Goal: Task Accomplishment & Management: Manage account settings

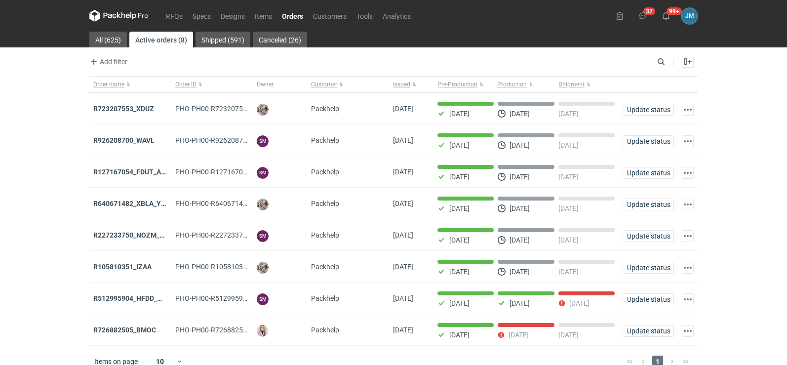
click at [127, 15] on icon at bounding box center [118, 16] width 59 height 12
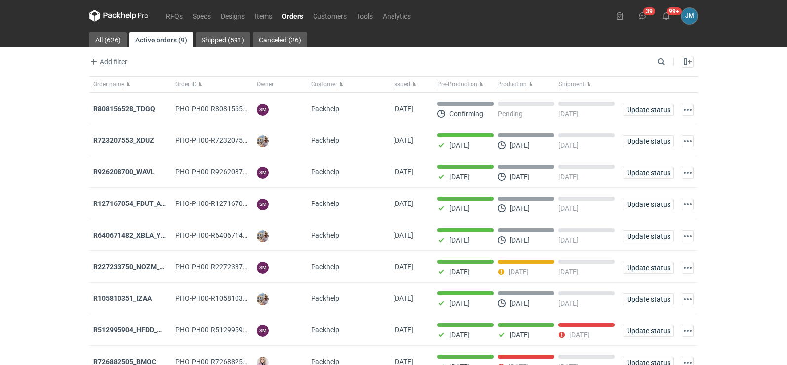
click at [116, 15] on icon at bounding box center [110, 15] width 13 height 5
click at [100, 112] on strong "R808156528_TDGQ" at bounding box center [124, 109] width 62 height 8
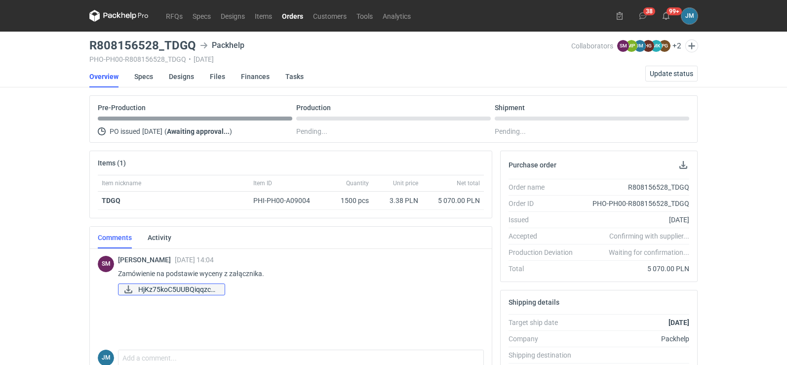
click at [165, 292] on span "HjKz75koC5UUBQiqqzc5..." at bounding box center [177, 289] width 79 height 11
click at [186, 293] on span "HjKz75koC5UUBQiqqzc5..." at bounding box center [177, 289] width 79 height 11
click at [145, 81] on link "Specs" at bounding box center [143, 77] width 19 height 22
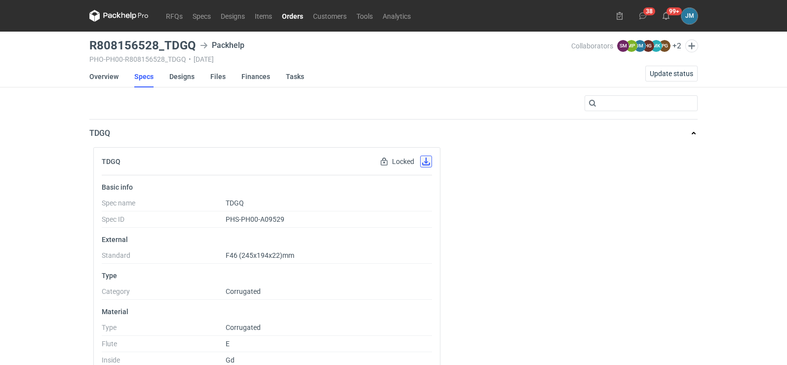
click at [424, 159] on button "button" at bounding box center [426, 162] width 12 height 12
click at [173, 75] on link "Designs" at bounding box center [181, 77] width 25 height 22
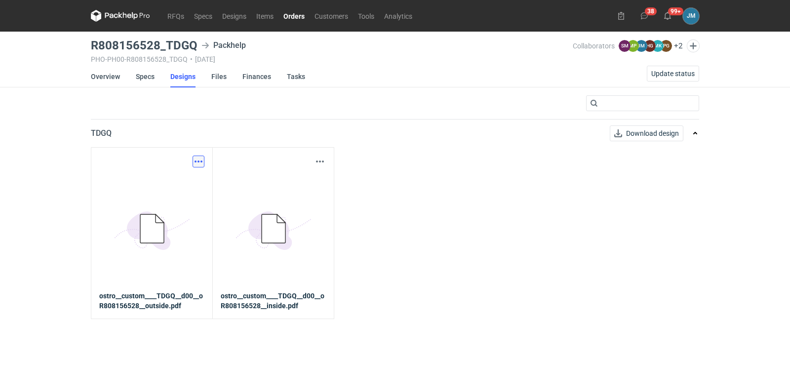
click at [195, 161] on button "button" at bounding box center [199, 162] width 12 height 12
click at [185, 183] on link "Download design part" at bounding box center [155, 183] width 91 height 16
click at [324, 163] on button "button" at bounding box center [320, 162] width 12 height 12
click at [309, 180] on link "Download design part" at bounding box center [276, 183] width 91 height 16
click at [222, 78] on link "Files" at bounding box center [218, 77] width 15 height 22
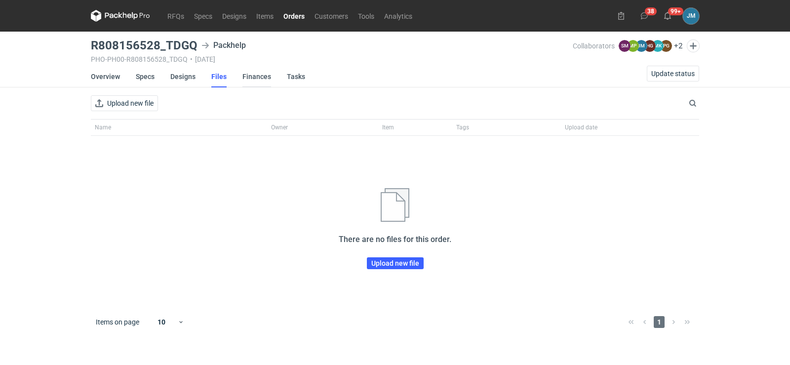
click at [255, 76] on link "Finances" at bounding box center [257, 77] width 29 height 22
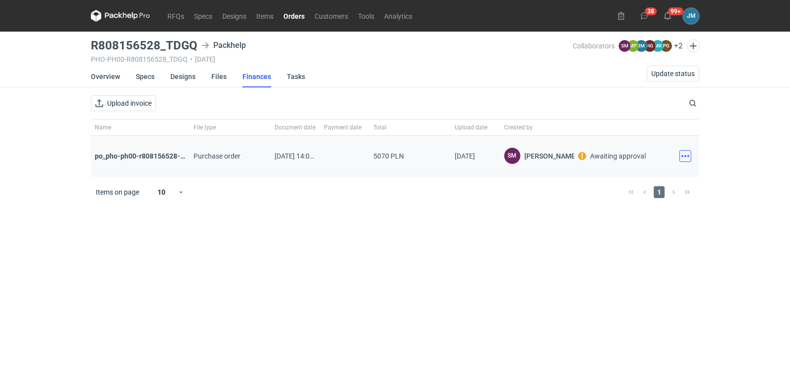
click at [684, 158] on button "button" at bounding box center [686, 156] width 12 height 12
click at [649, 176] on button "Download" at bounding box center [642, 178] width 91 height 16
click at [684, 159] on button "button" at bounding box center [686, 156] width 12 height 12
click at [639, 178] on button "Download" at bounding box center [642, 178] width 91 height 16
click at [128, 20] on icon at bounding box center [120, 16] width 59 height 12
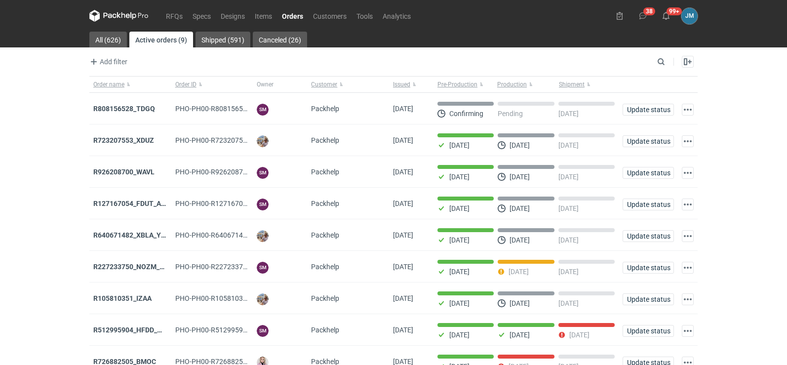
click at [112, 110] on strong "R808156528_TDGQ" at bounding box center [124, 109] width 62 height 8
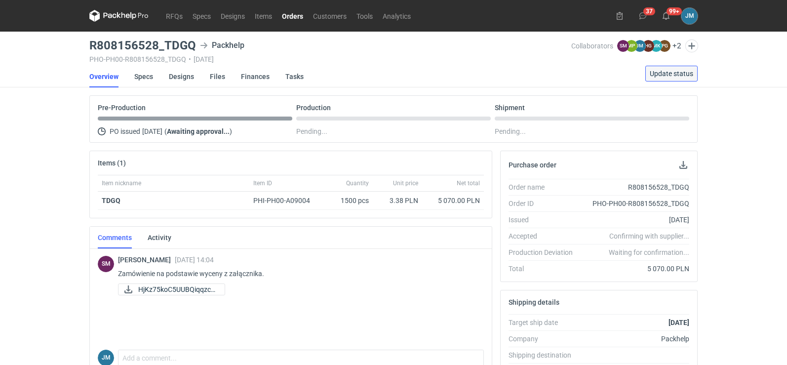
click at [689, 73] on span "Update status" at bounding box center [671, 73] width 43 height 7
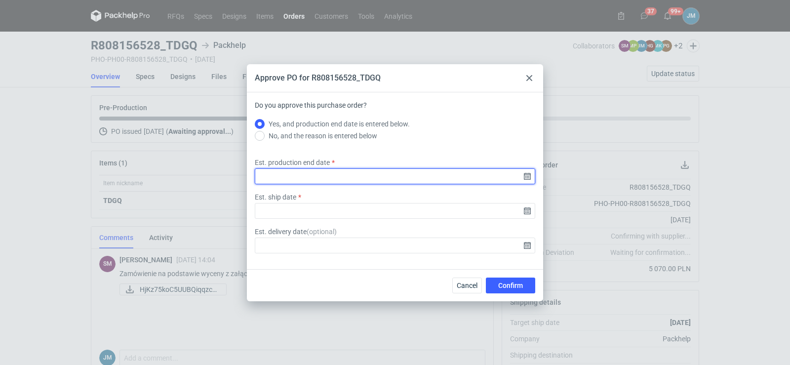
click at [532, 178] on input "Est. production end date" at bounding box center [395, 176] width 281 height 16
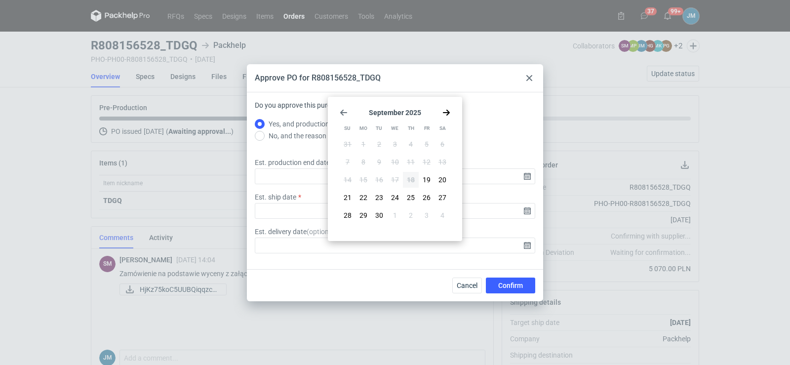
click at [447, 117] on div "September 2025 Su Mo Tu We Th Fr Sa 31 1 2 3 4 5 6 7 8 9 10 11 12 13 14 15 16 1…" at bounding box center [395, 169] width 126 height 136
click at [446, 114] on icon "Go forward 1 month" at bounding box center [447, 113] width 8 height 8
click at [369, 178] on button "13" at bounding box center [364, 180] width 16 height 16
type input "2025-10-13"
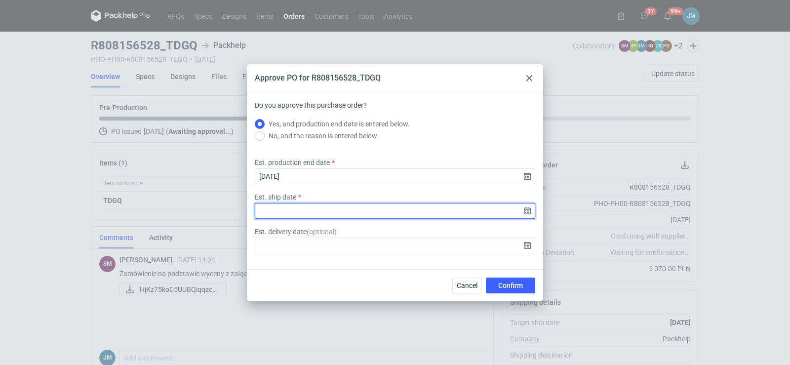
click at [529, 213] on input "Est. ship date" at bounding box center [395, 211] width 281 height 16
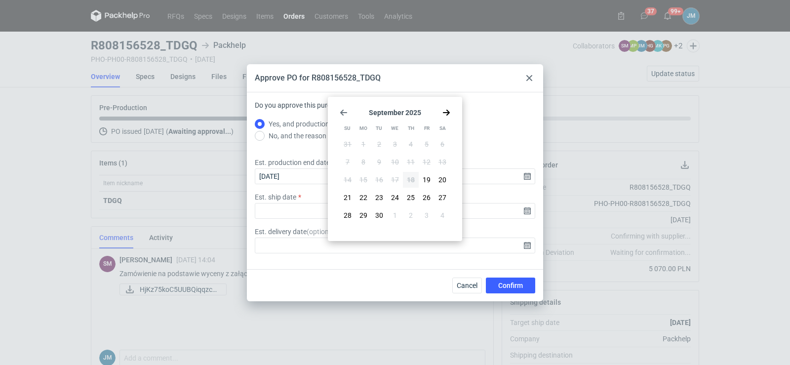
click at [450, 116] on div "September 2025 Su Mo Tu We Th Fr Sa 31 1 2 3 4 5 6 7 8 9 10 11 12 13 14 15 16 1…" at bounding box center [395, 169] width 126 height 136
click at [341, 111] on icon "Go back 1 month" at bounding box center [344, 113] width 8 height 8
click at [447, 112] on icon "Go forward 1 month" at bounding box center [447, 113] width 8 height 8
click at [447, 112] on use "Go forward 1 month" at bounding box center [446, 113] width 7 height 6
click at [379, 180] on span "14" at bounding box center [379, 180] width 8 height 10
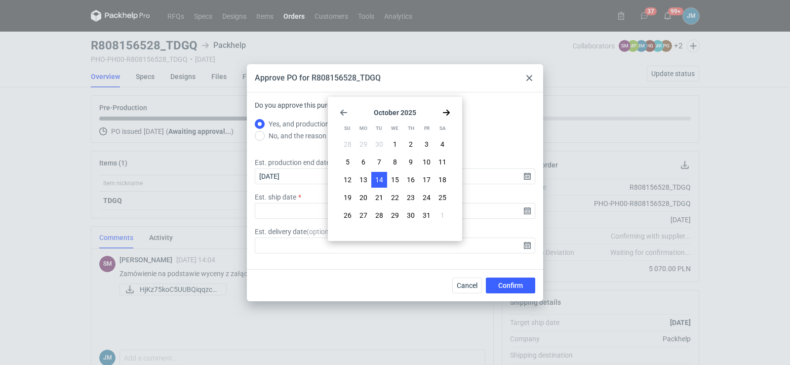
type input "2025-10-14"
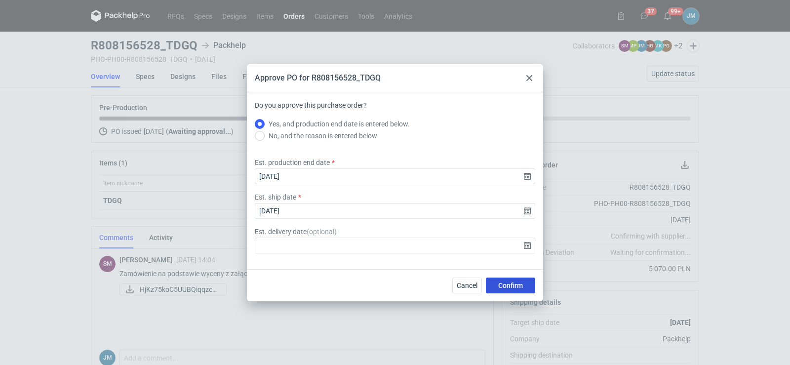
click at [505, 288] on span "Confirm" at bounding box center [510, 285] width 25 height 7
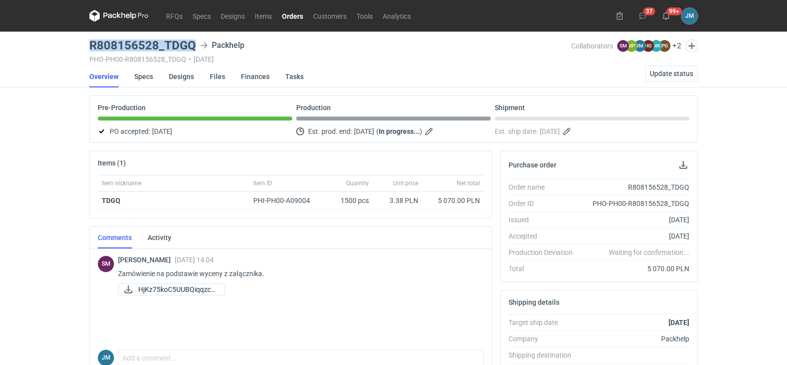
drag, startPoint x: 198, startPoint y: 46, endPoint x: 91, endPoint y: 43, distance: 106.3
click at [91, 43] on div "R808156528_TDGQ Packhelp" at bounding box center [330, 46] width 482 height 12
copy h3 "R808156528_TDGQ"
click at [205, 284] on link "HjKz75koC5UUBQiqqzc5..." at bounding box center [171, 290] width 107 height 12
click at [38, 192] on div "RFQs Specs Designs Items Orders Customers Tools Analytics 37 99+ JM Joanna Myśl…" at bounding box center [393, 182] width 787 height 365
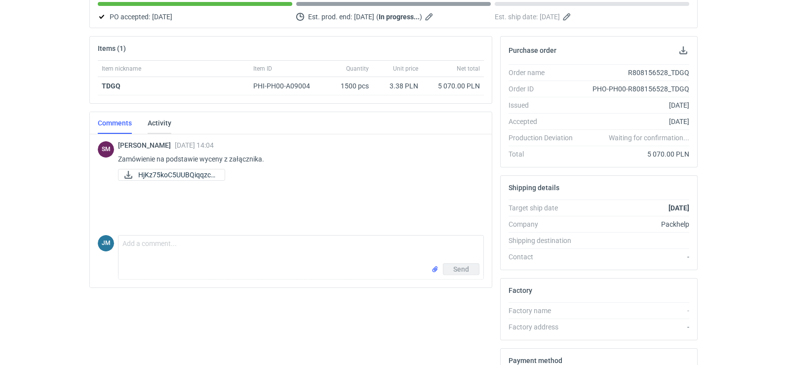
scroll to position [72, 0]
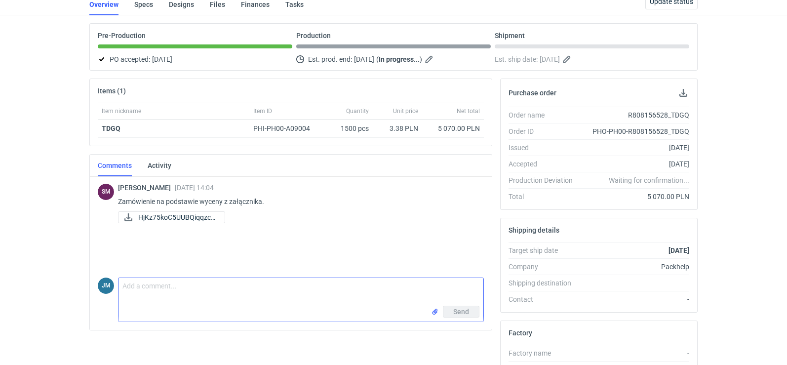
click at [185, 289] on textarea "Comment message" at bounding box center [301, 292] width 365 height 28
type textarea "d"
type textarea "Dzień dobry , proszę zerknąć [PERSON_NAME]"
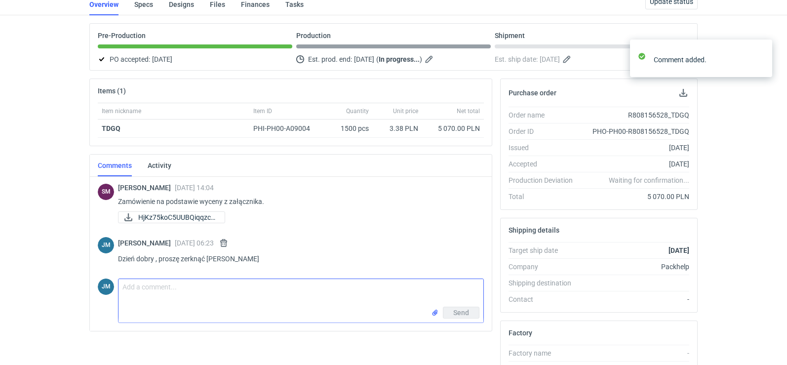
click at [439, 315] on input "file" at bounding box center [435, 312] width 8 height 10
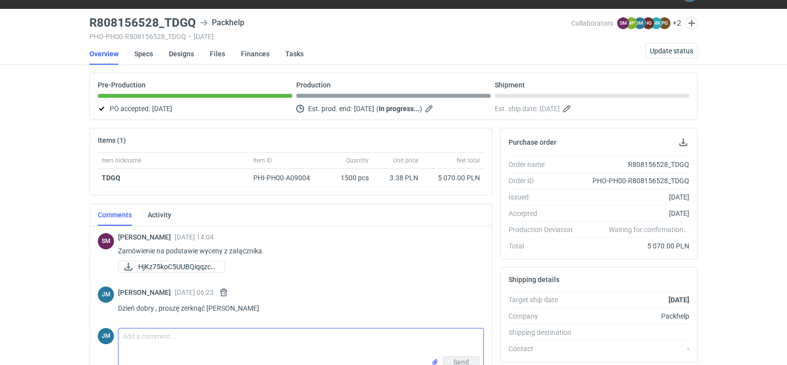
scroll to position [0, 0]
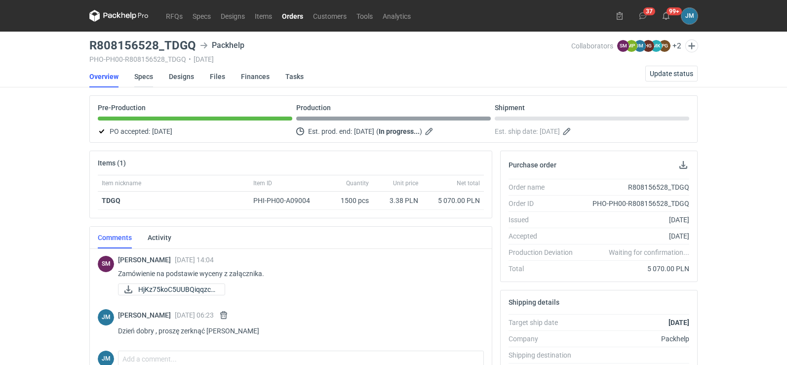
click at [146, 79] on link "Specs" at bounding box center [143, 77] width 19 height 22
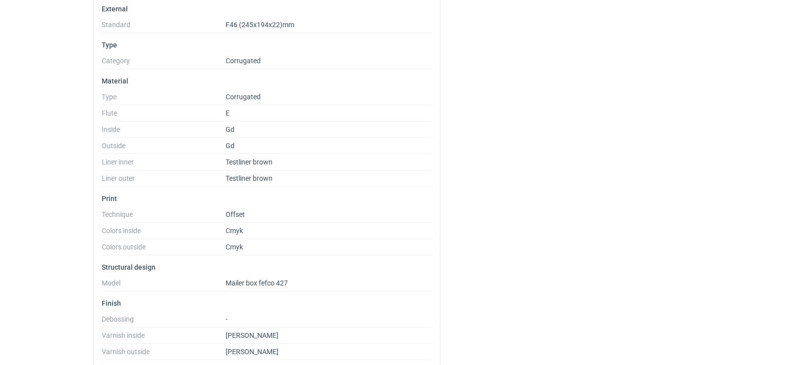
scroll to position [278, 0]
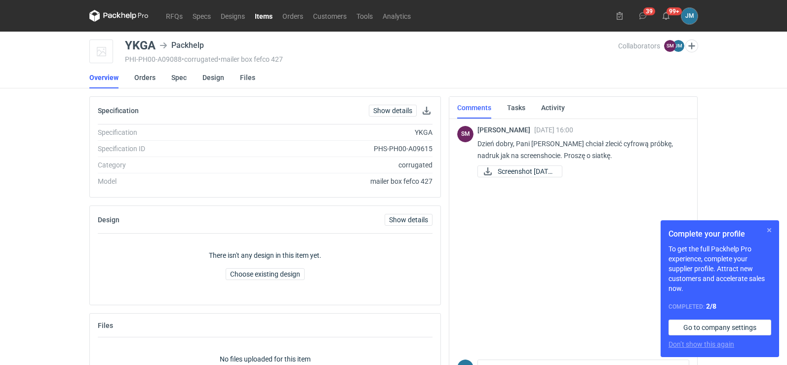
click at [768, 231] on button "button" at bounding box center [770, 230] width 12 height 12
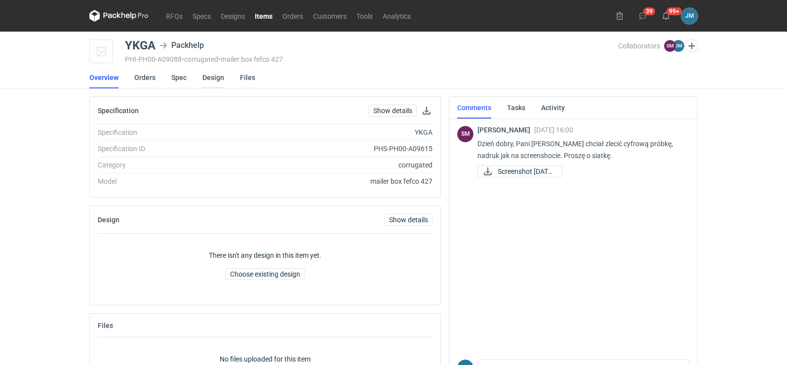
click at [209, 80] on link "Design" at bounding box center [214, 78] width 22 height 22
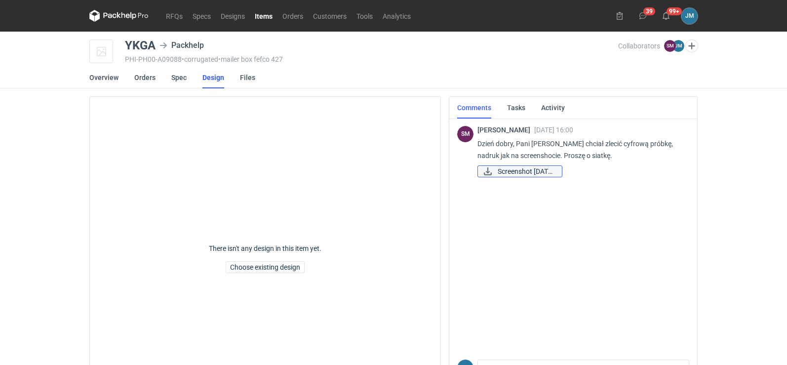
click at [507, 175] on span "Screenshot 2025-09-1..." at bounding box center [526, 171] width 56 height 11
click at [174, 79] on link "Spec" at bounding box center [178, 78] width 15 height 22
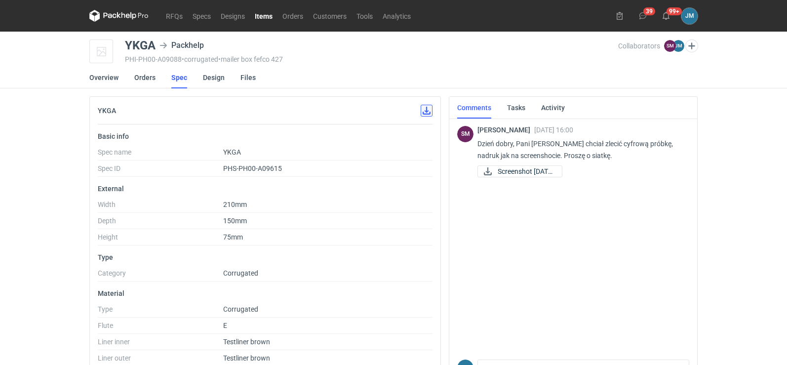
click at [428, 114] on button "button" at bounding box center [427, 111] width 12 height 12
click at [97, 81] on link "Overview" at bounding box center [103, 78] width 29 height 22
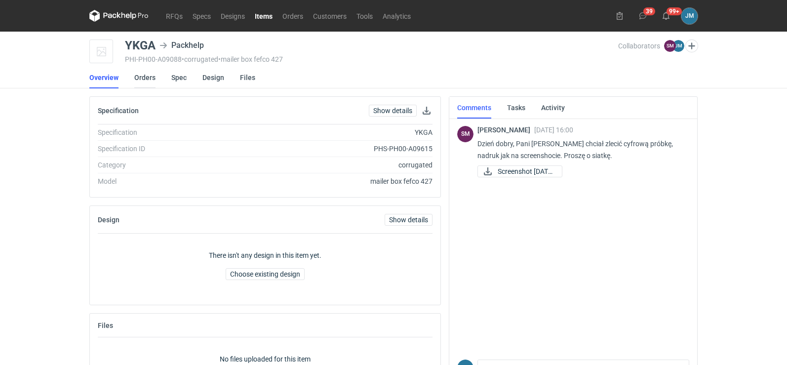
click at [144, 78] on link "Orders" at bounding box center [144, 78] width 21 height 22
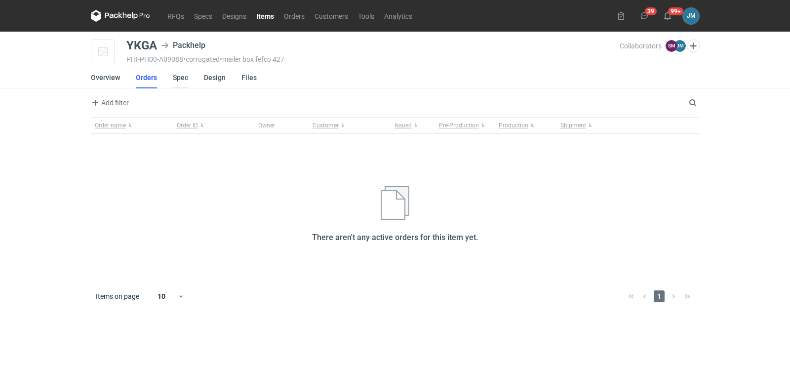
click at [180, 80] on link "Spec" at bounding box center [180, 78] width 15 height 22
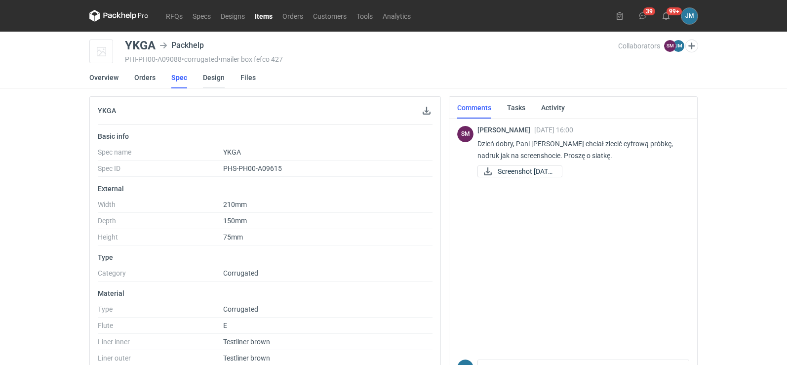
click at [210, 78] on link "Design" at bounding box center [214, 78] width 22 height 22
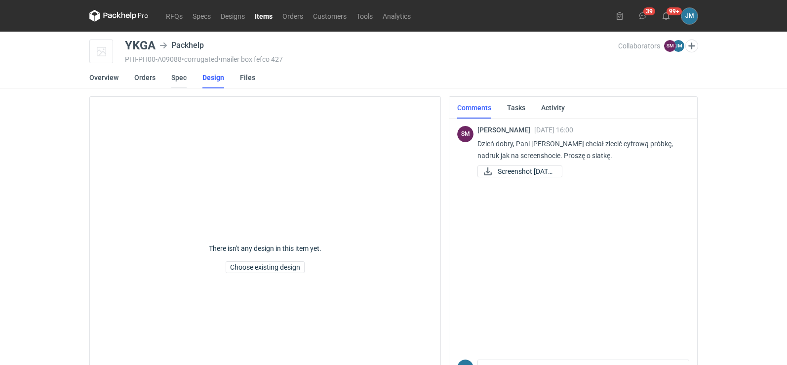
click at [182, 79] on link "Spec" at bounding box center [178, 78] width 15 height 22
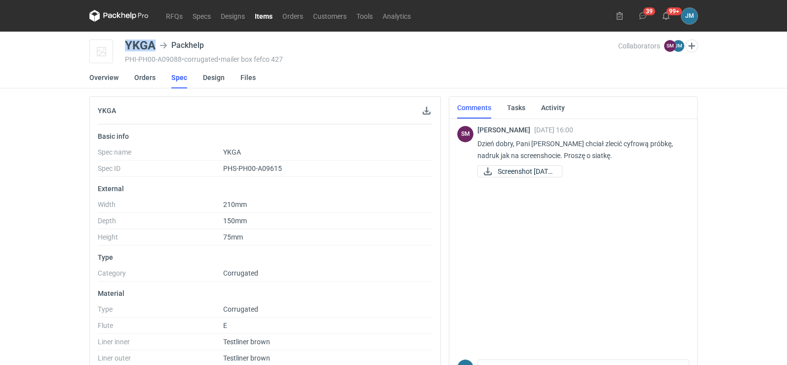
drag, startPoint x: 157, startPoint y: 45, endPoint x: 124, endPoint y: 42, distance: 33.2
click at [124, 42] on div "YKGA Packhelp PHI-PH00-A09088 • corrugated • mailer box fefco 427 Collaborators…" at bounding box center [393, 52] width 609 height 25
copy div "YKGA"
click at [108, 18] on icon at bounding box center [118, 16] width 59 height 12
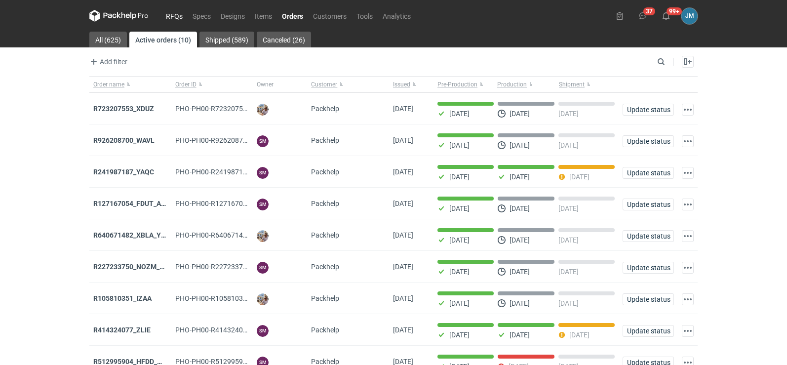
click at [176, 15] on link "RFQs" at bounding box center [174, 16] width 27 height 12
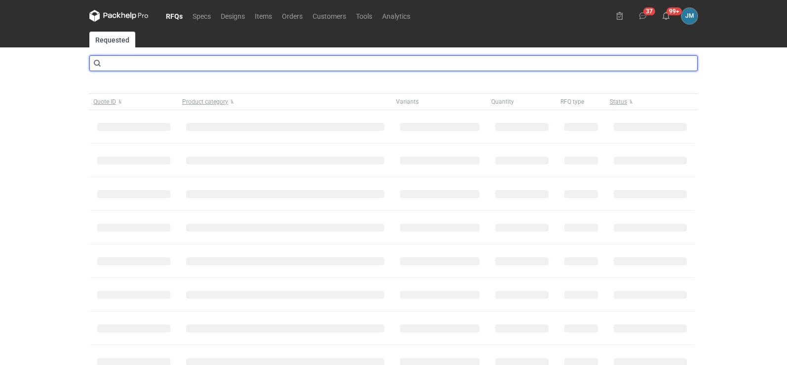
click at [159, 64] on input "text" at bounding box center [393, 63] width 609 height 16
type input "CAZL"
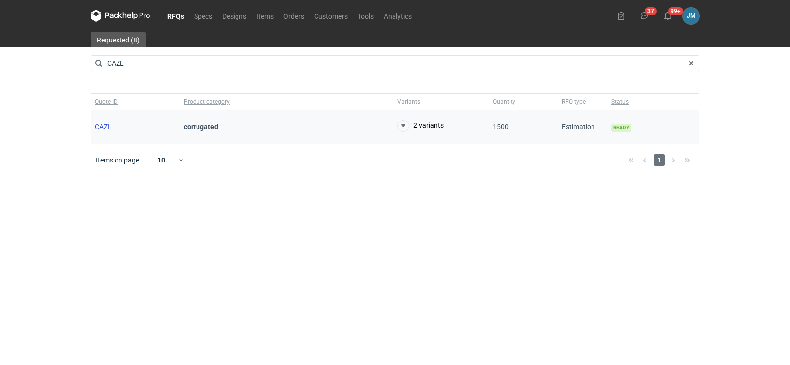
click at [107, 129] on span "CAZL" at bounding box center [103, 127] width 17 height 8
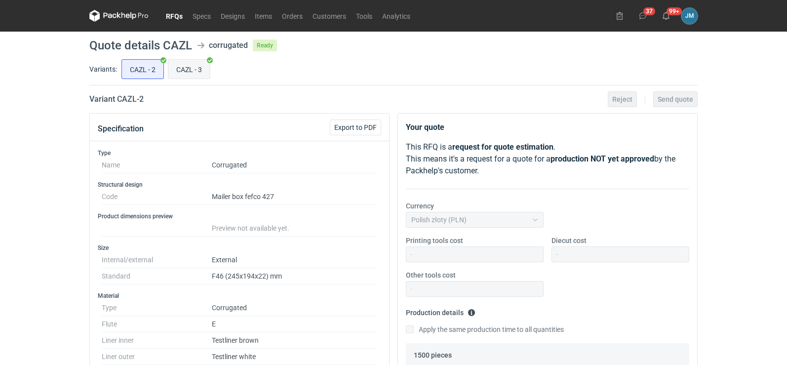
click at [196, 74] on input "CAZL - 3" at bounding box center [188, 69] width 41 height 19
radio input "true"
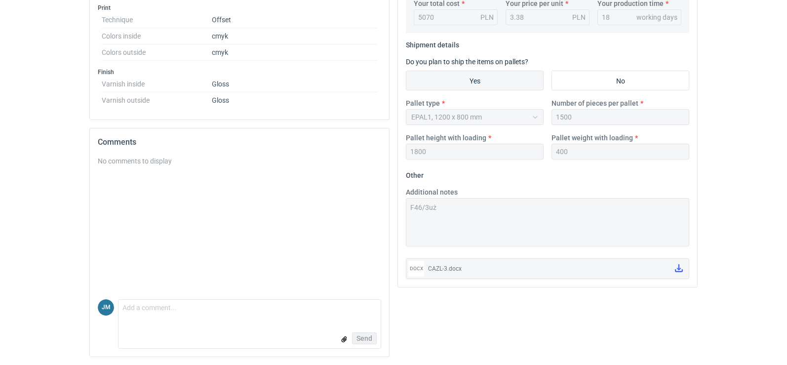
scroll to position [171, 0]
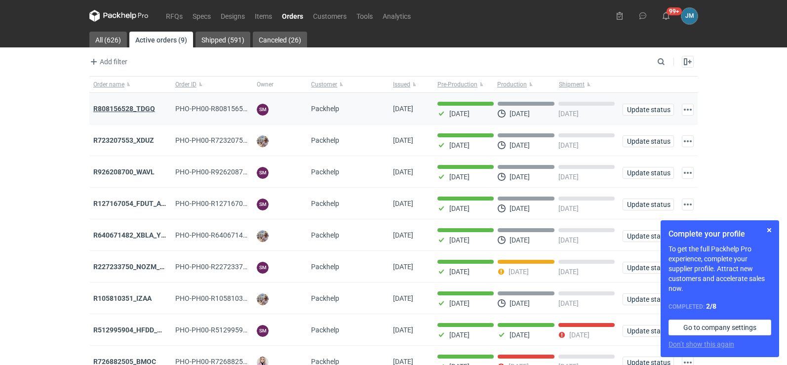
click at [128, 106] on strong "R808156528_TDGQ" at bounding box center [124, 109] width 62 height 8
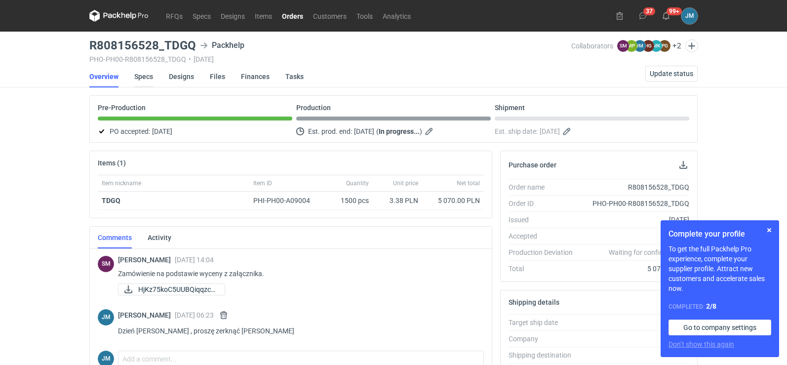
click at [142, 73] on link "Specs" at bounding box center [143, 77] width 19 height 22
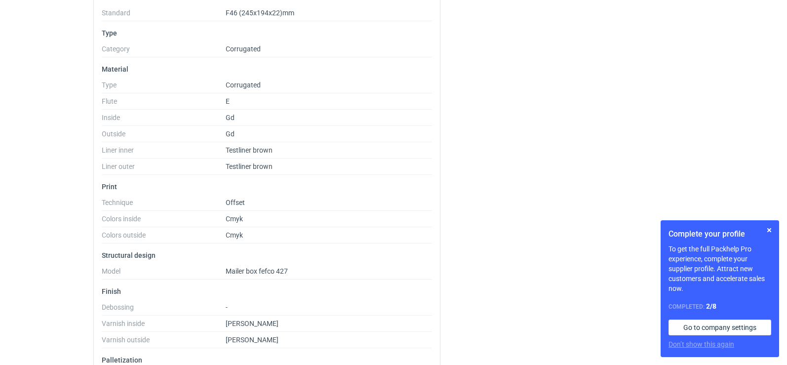
scroll to position [278, 0]
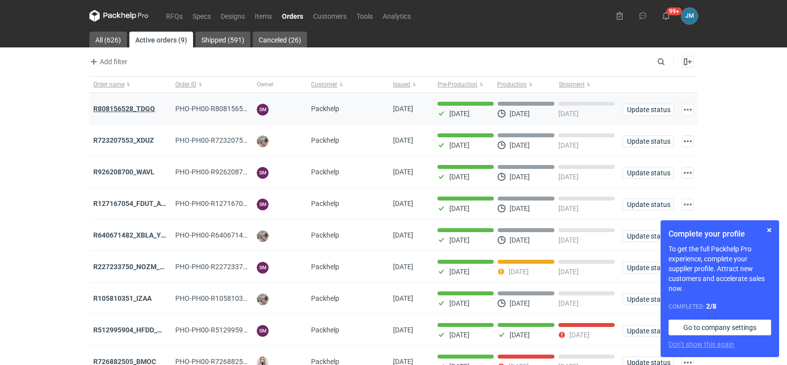
click at [129, 106] on strong "R808156528_TDGQ" at bounding box center [124, 109] width 62 height 8
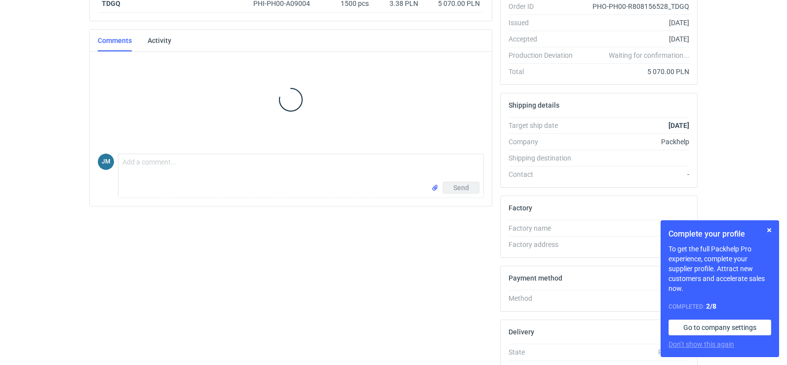
scroll to position [198, 0]
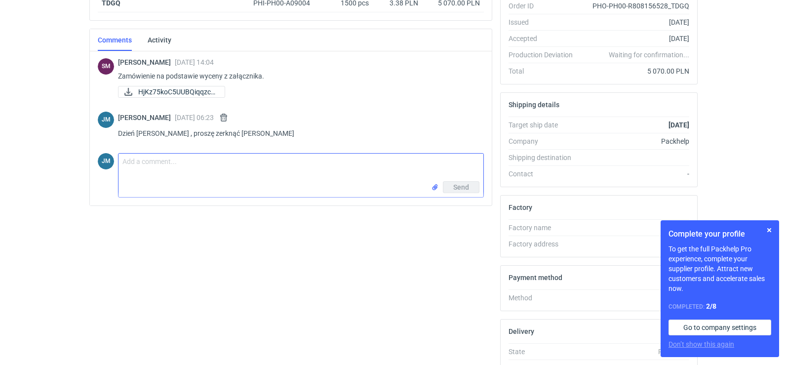
click at [433, 188] on input "file" at bounding box center [435, 187] width 8 height 10
click at [432, 207] on input "file" at bounding box center [435, 209] width 8 height 10
click at [168, 169] on textarea "Comment message" at bounding box center [301, 168] width 365 height 28
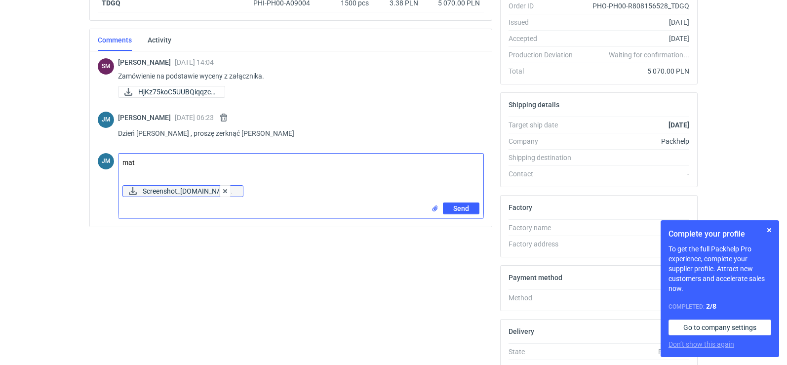
click at [166, 194] on span "Screenshot_1.pn..." at bounding box center [189, 191] width 92 height 11
click at [141, 162] on textarea "mat" at bounding box center [301, 168] width 365 height 28
type textarea "matt"
click at [175, 94] on span "HjKz75koC5UUBQiqqzc5..." at bounding box center [177, 91] width 79 height 11
click at [456, 208] on span "Send" at bounding box center [462, 208] width 16 height 7
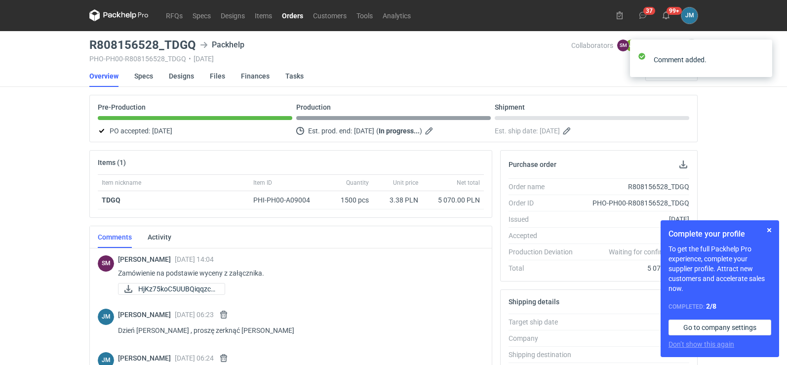
scroll to position [0, 0]
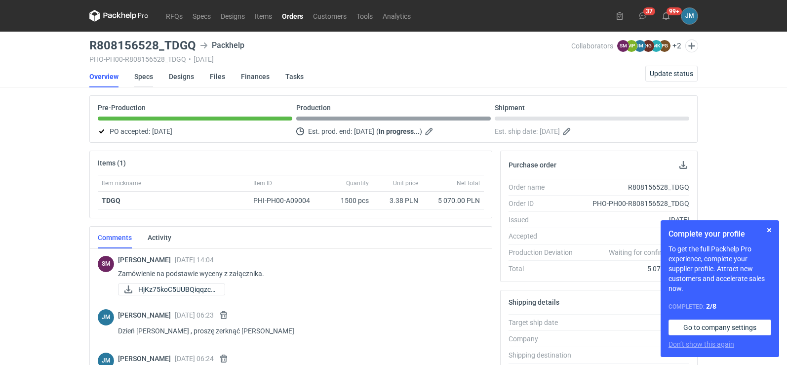
click at [143, 77] on link "Specs" at bounding box center [143, 77] width 19 height 22
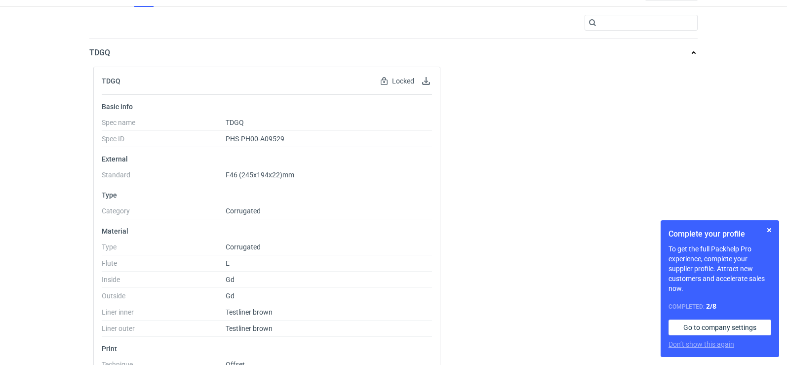
scroll to position [278, 0]
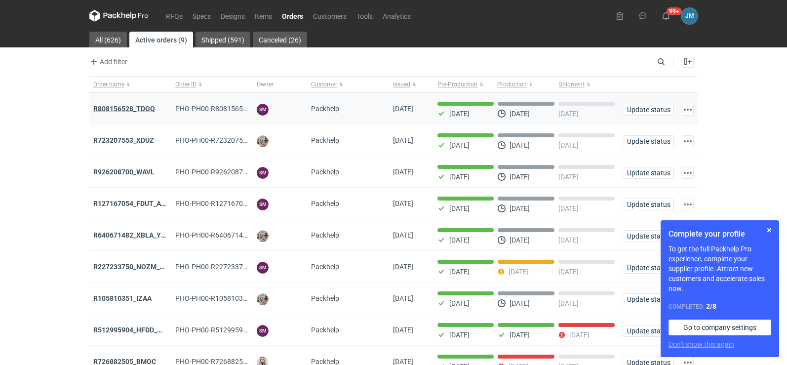
click at [139, 108] on strong "R808156528_TDGQ" at bounding box center [124, 109] width 62 height 8
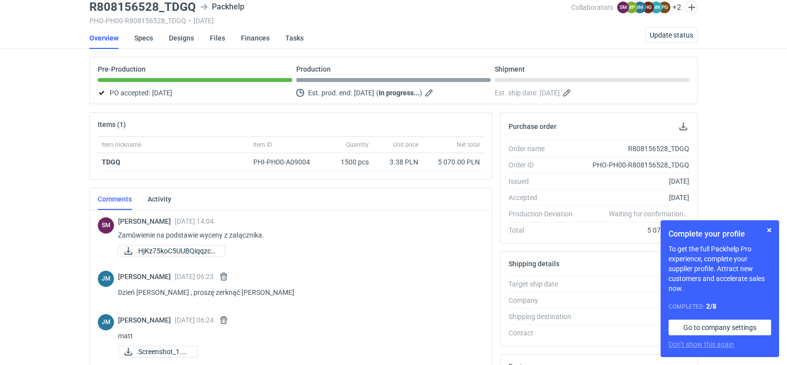
scroll to position [236, 0]
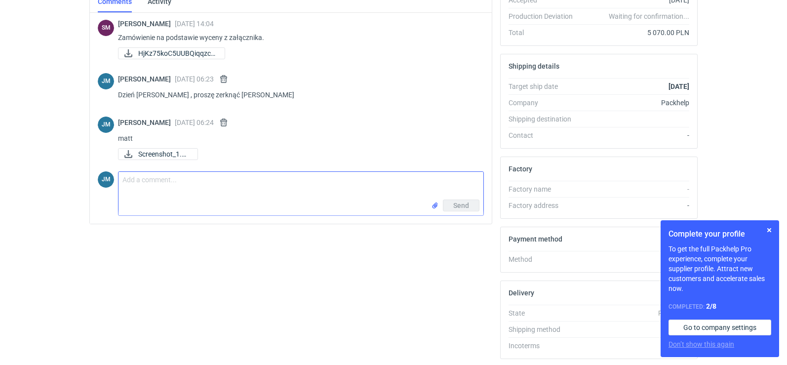
click at [434, 204] on input "file" at bounding box center [435, 206] width 8 height 10
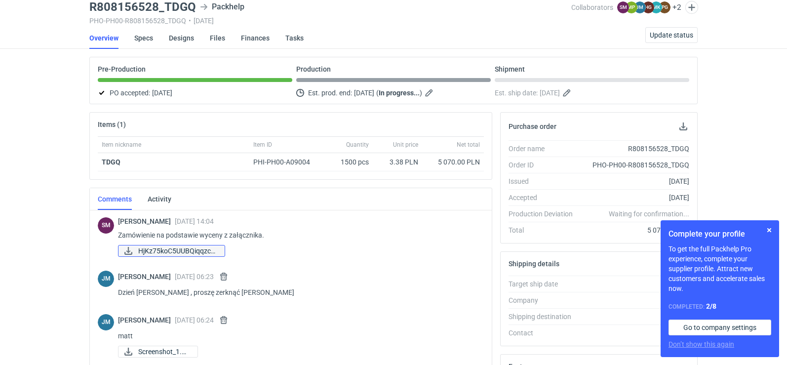
click at [195, 253] on span "HjKz75koC5UUBQiqqzc5..." at bounding box center [177, 251] width 79 height 11
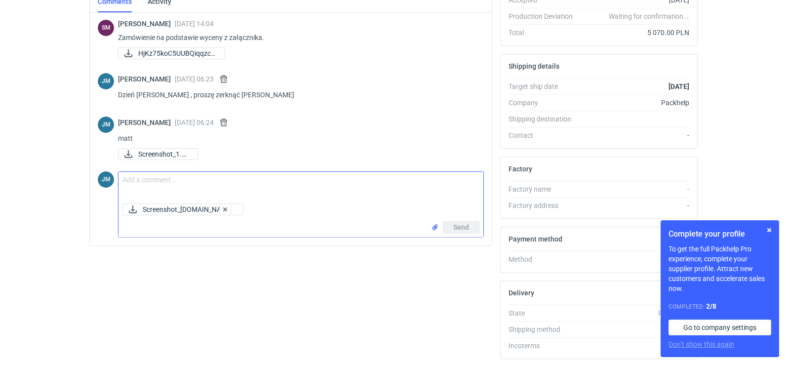
click at [177, 190] on textarea "Comment message" at bounding box center [301, 186] width 365 height 28
type textarea "błysk"
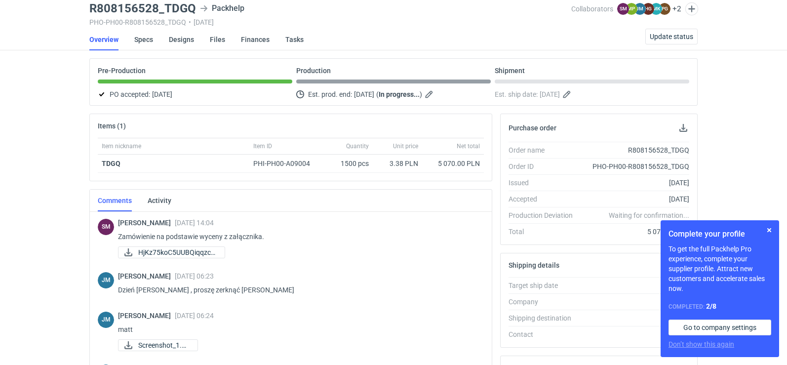
scroll to position [0, 0]
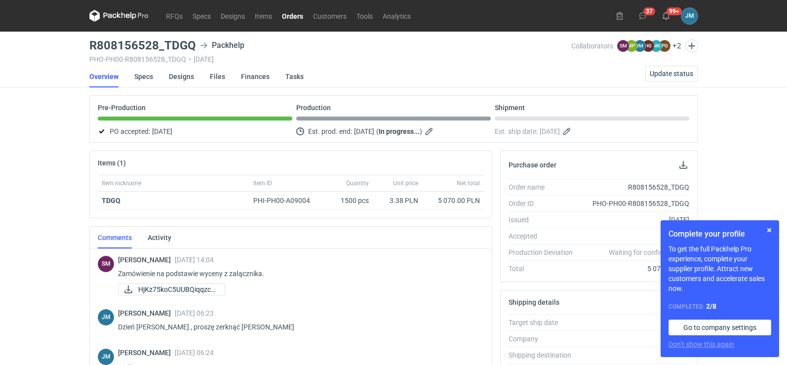
click at [107, 18] on icon at bounding box center [118, 16] width 59 height 12
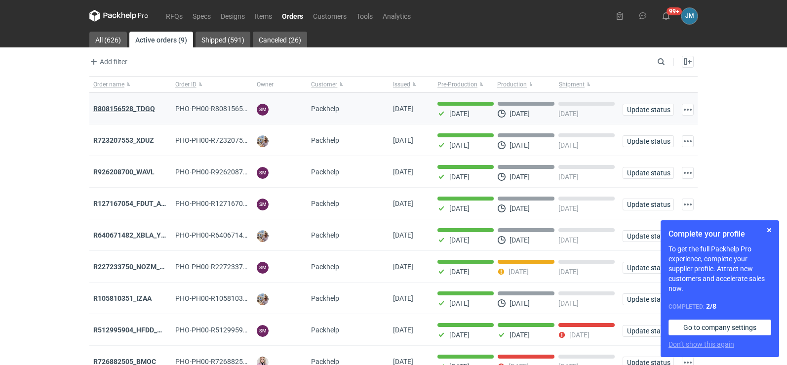
click at [133, 107] on strong "R808156528_TDGQ" at bounding box center [124, 109] width 62 height 8
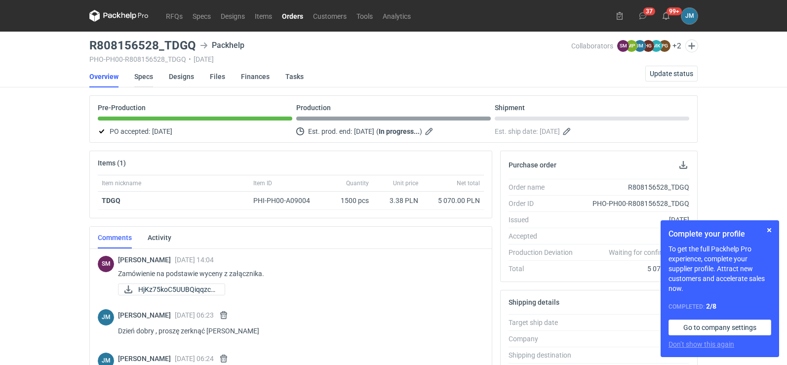
click at [149, 77] on link "Specs" at bounding box center [143, 77] width 19 height 22
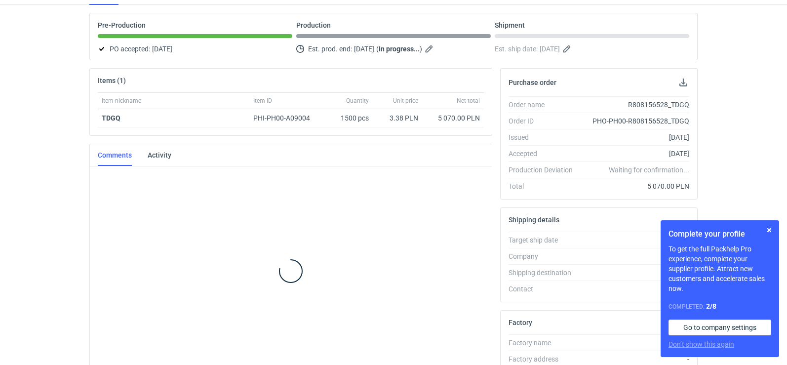
scroll to position [96, 0]
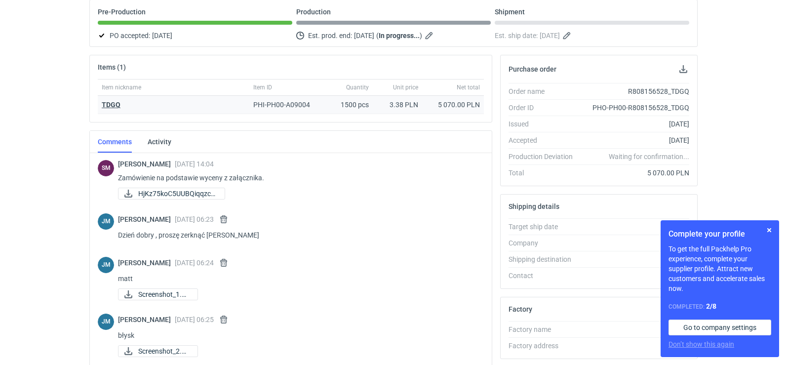
click at [108, 106] on strong "TDGQ" at bounding box center [111, 105] width 19 height 8
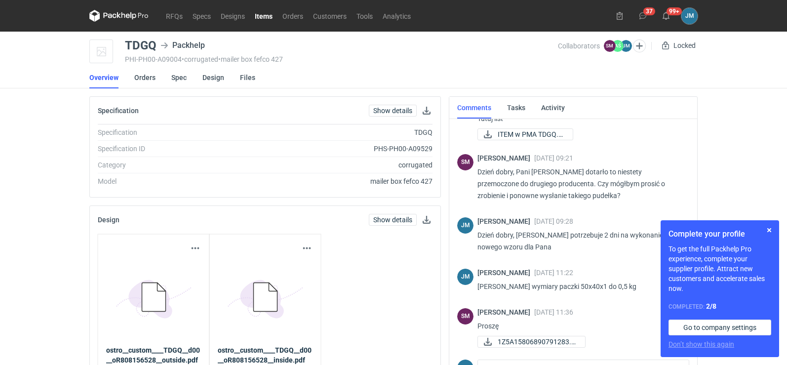
scroll to position [558, 0]
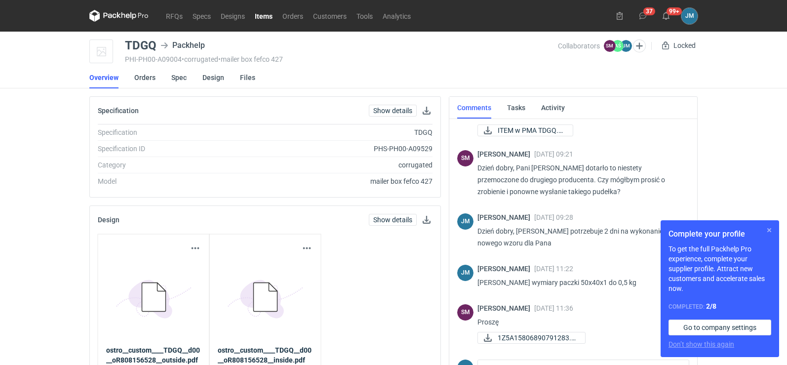
click at [768, 227] on button "button" at bounding box center [770, 230] width 12 height 12
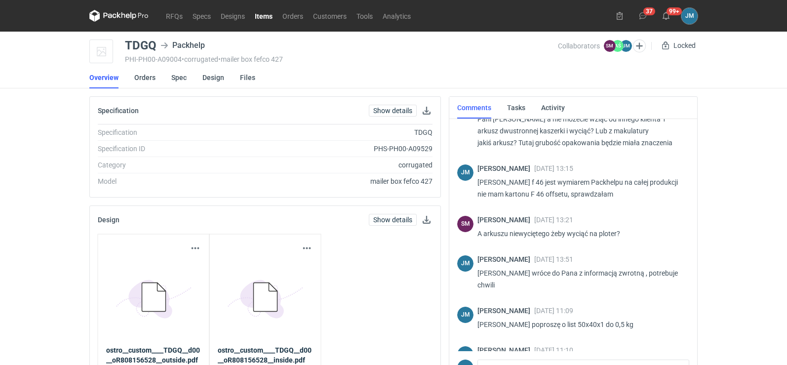
scroll to position [0, 0]
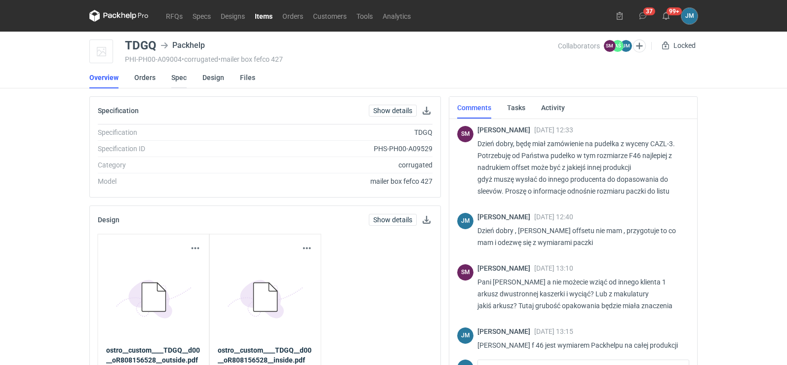
click at [181, 81] on link "Spec" at bounding box center [178, 78] width 15 height 22
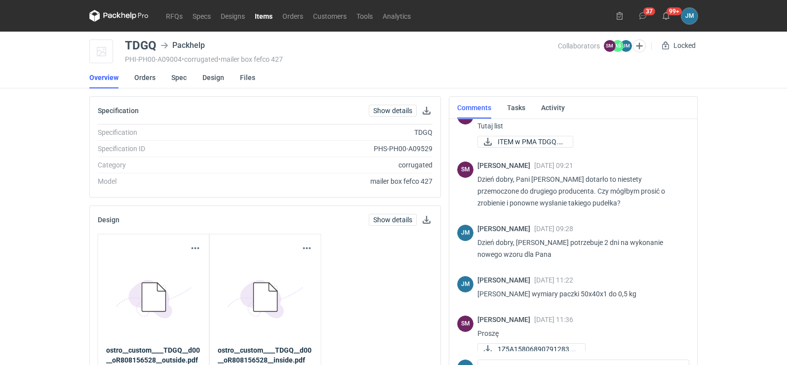
scroll to position [558, 0]
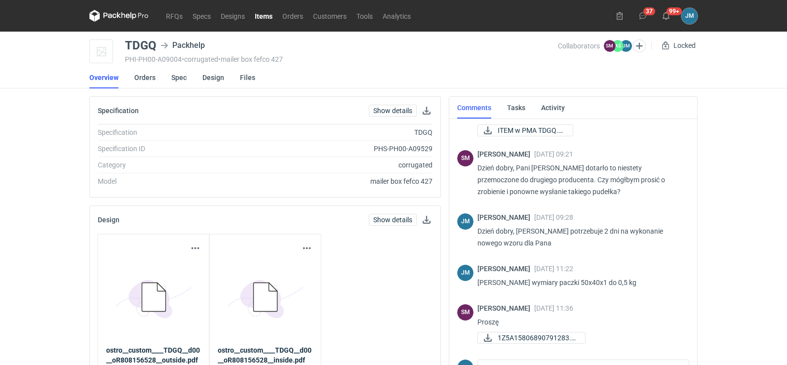
click at [123, 20] on icon at bounding box center [118, 16] width 59 height 12
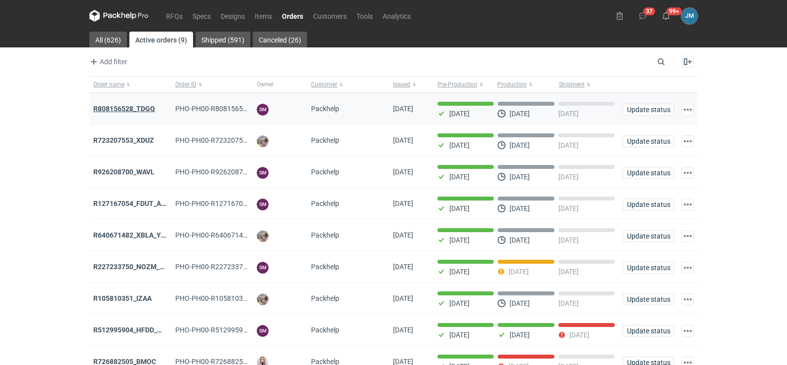
click at [138, 111] on strong "R808156528_TDGQ" at bounding box center [124, 109] width 62 height 8
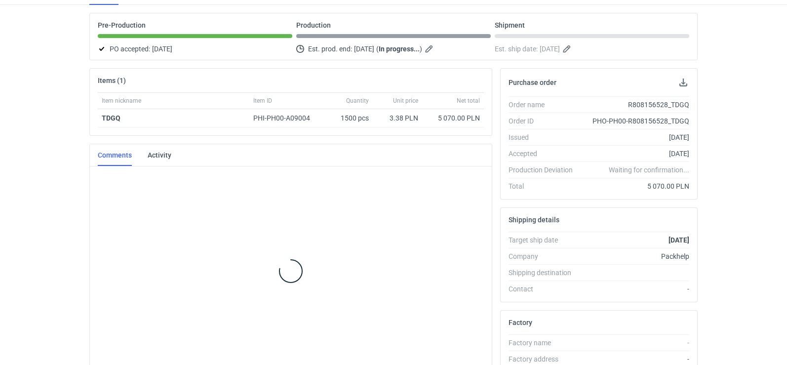
scroll to position [96, 0]
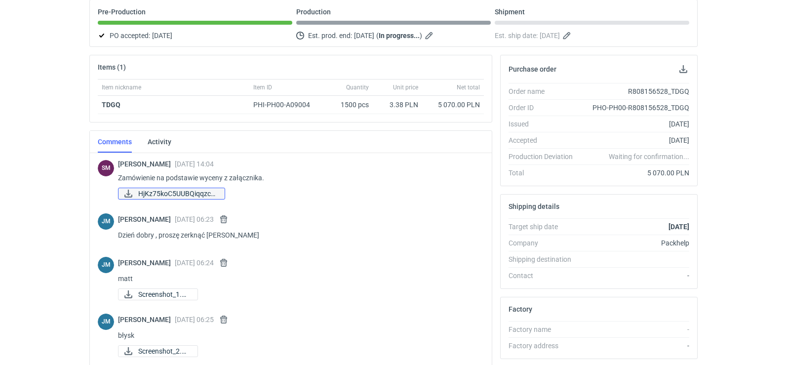
click at [207, 197] on span "HjKz75koC5UUBQiqqzc5..." at bounding box center [177, 193] width 79 height 11
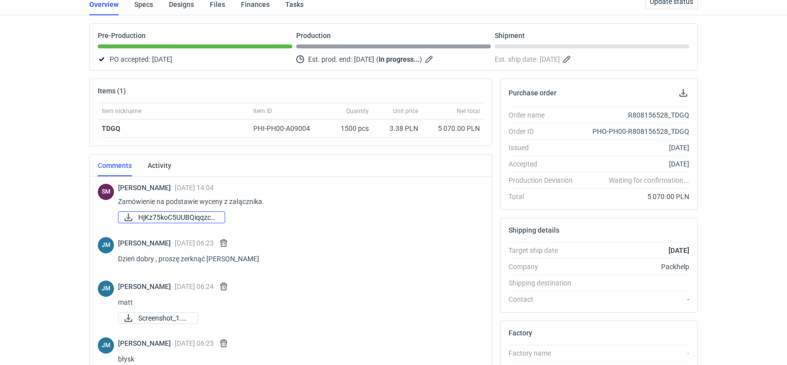
scroll to position [0, 0]
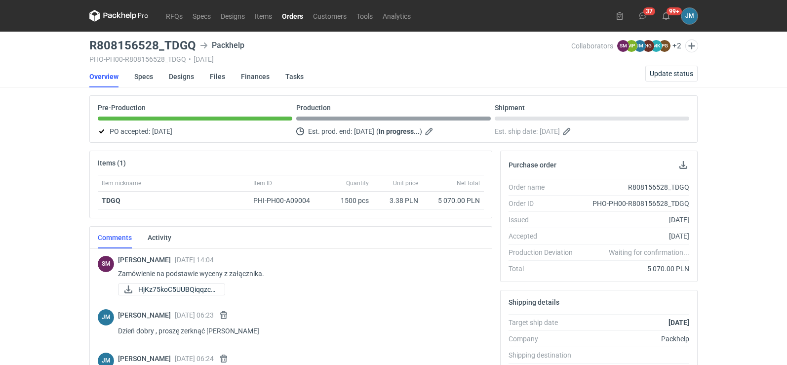
click at [116, 17] on icon at bounding box center [110, 15] width 13 height 5
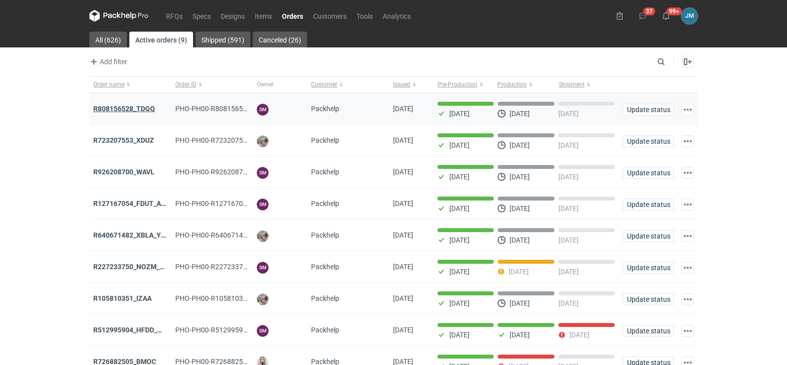
click at [128, 105] on strong "R808156528_TDGQ" at bounding box center [124, 109] width 62 height 8
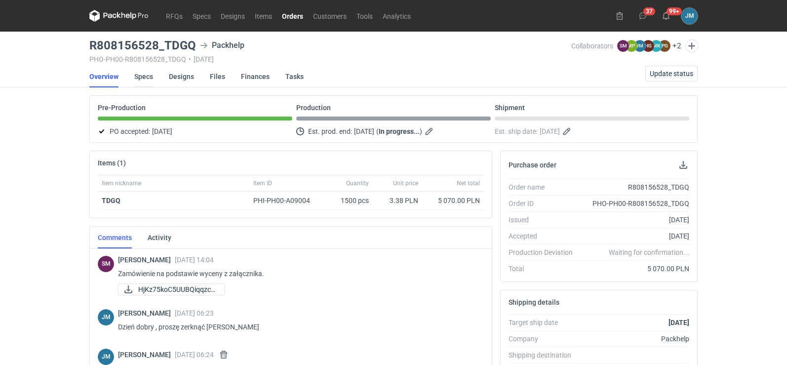
click at [136, 78] on link "Specs" at bounding box center [143, 77] width 19 height 22
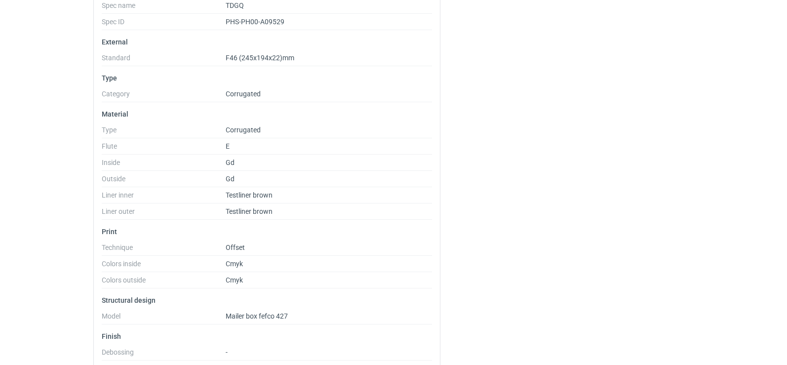
scroll to position [278, 0]
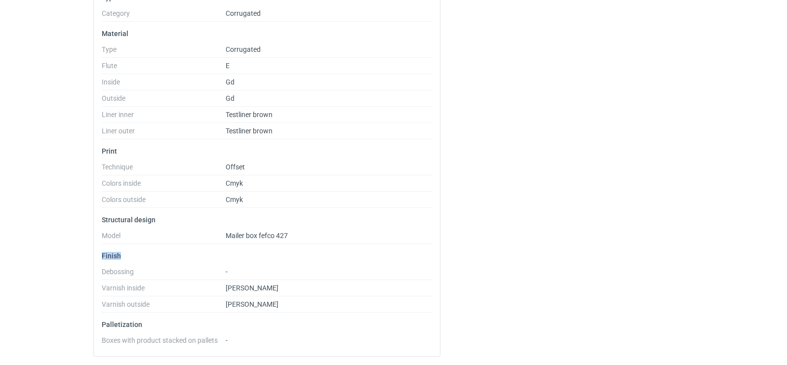
drag, startPoint x: 103, startPoint y: 256, endPoint x: 125, endPoint y: 256, distance: 22.2
click at [125, 256] on p "Finish" at bounding box center [267, 256] width 331 height 8
copy p "Finish"
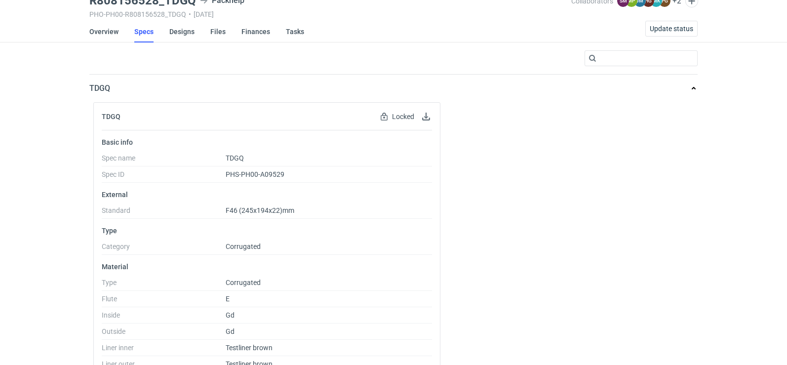
scroll to position [0, 0]
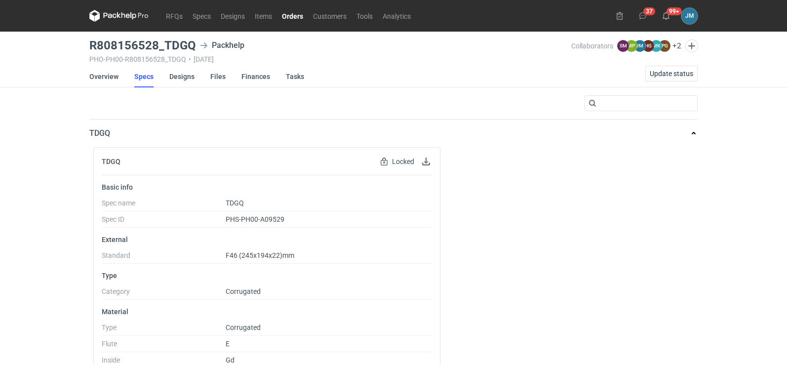
click at [110, 18] on icon at bounding box center [110, 15] width 13 height 5
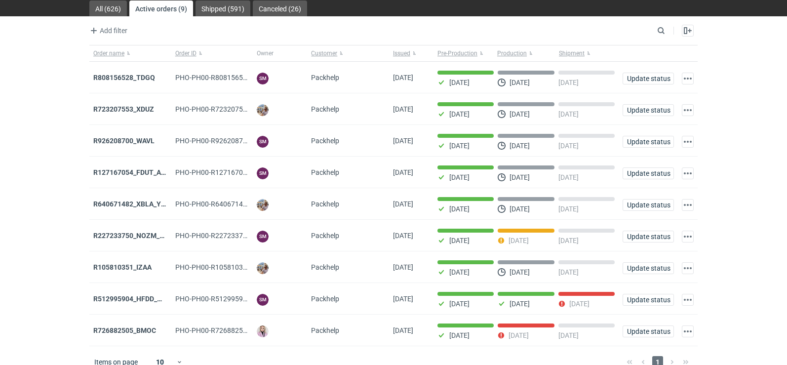
scroll to position [48, 0]
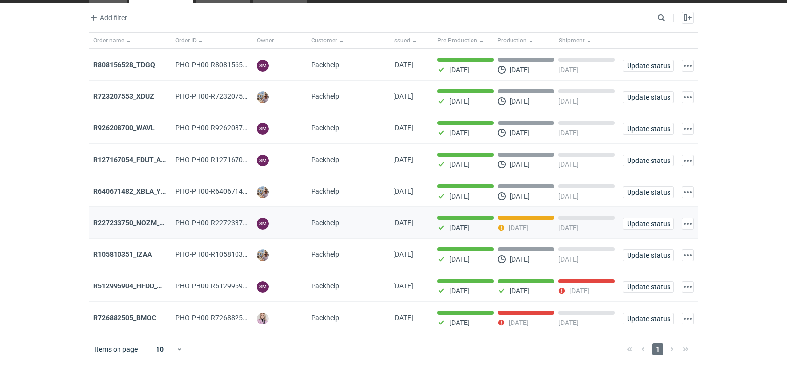
click at [150, 219] on strong "R227233750_NOZM_V1" at bounding box center [130, 223] width 75 height 8
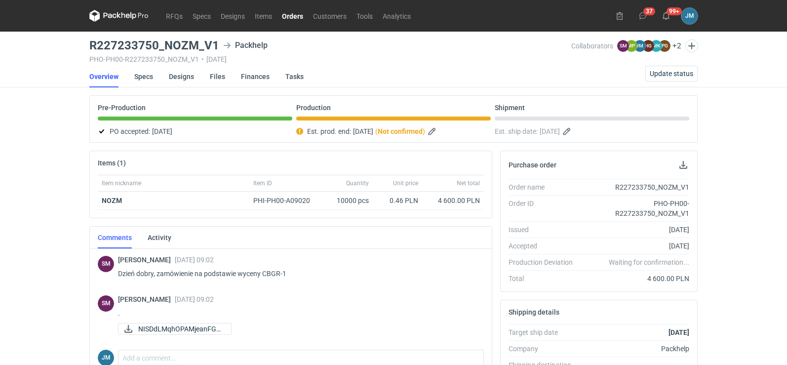
click at [130, 19] on icon at bounding box center [118, 16] width 59 height 12
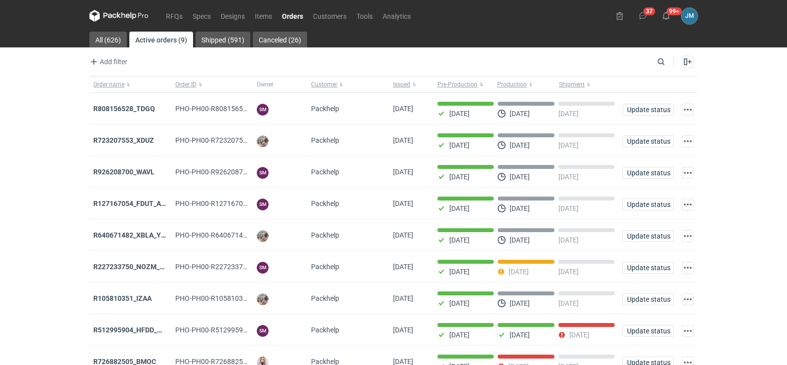
click at [125, 20] on icon at bounding box center [118, 16] width 59 height 12
